Goal: Find specific page/section: Find specific page/section

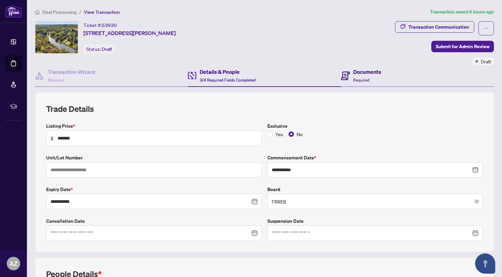
click at [354, 70] on h4 "Documents" at bounding box center [367, 72] width 28 height 8
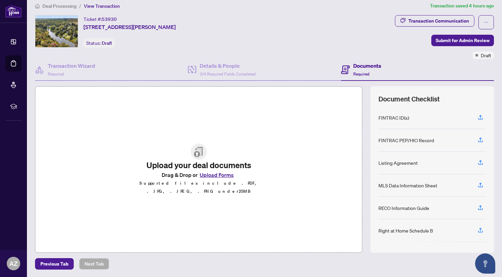
scroll to position [6, 0]
click at [408, 231] on div "Right at Home Schedule B" at bounding box center [405, 229] width 54 height 7
click at [477, 227] on icon "button" at bounding box center [480, 229] width 6 height 6
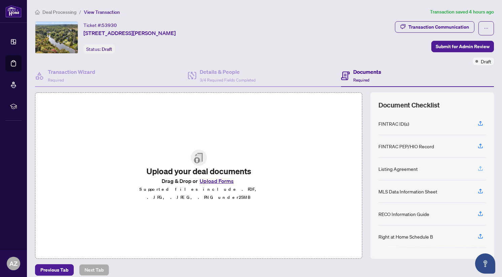
click at [477, 171] on icon "button" at bounding box center [480, 168] width 6 height 6
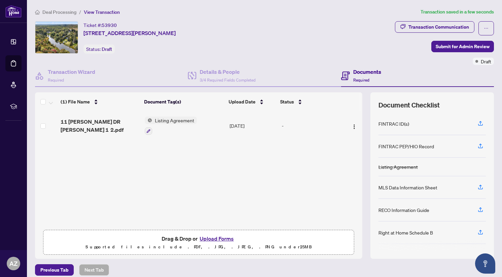
click at [385, 119] on div "FINTRAC ID(s)" at bounding box center [431, 123] width 107 height 23
click at [402, 124] on div "FINTRAC ID(s)" at bounding box center [393, 123] width 31 height 7
click at [409, 147] on div "FINTRAC PEP/HIO Record" at bounding box center [406, 145] width 56 height 7
click at [477, 123] on icon "button" at bounding box center [480, 123] width 6 height 6
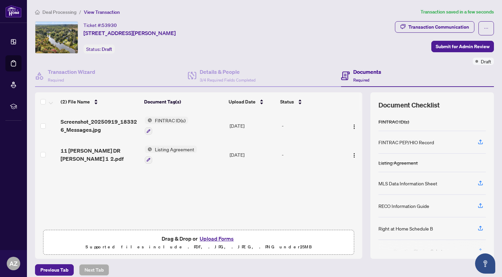
scroll to position [6, 0]
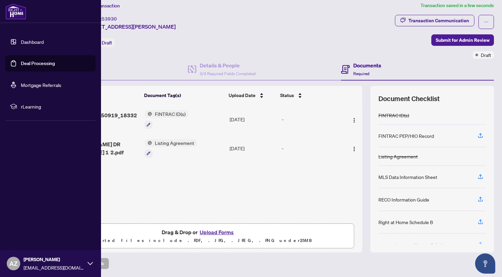
click at [34, 39] on link "Dashboard" at bounding box center [32, 42] width 23 height 6
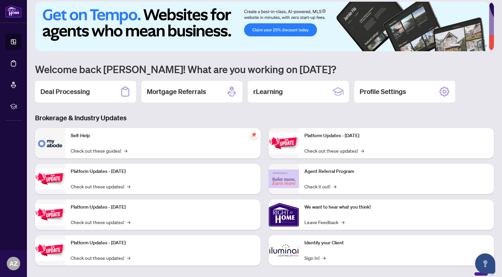
scroll to position [12, 0]
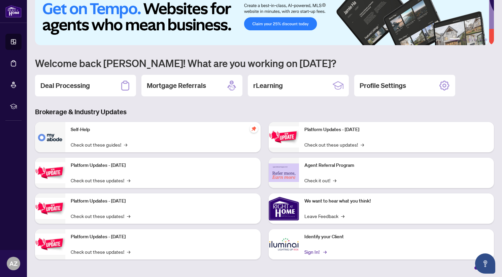
click at [311, 248] on link "Sign In! →" at bounding box center [314, 251] width 21 height 7
